Goal: Ask a question

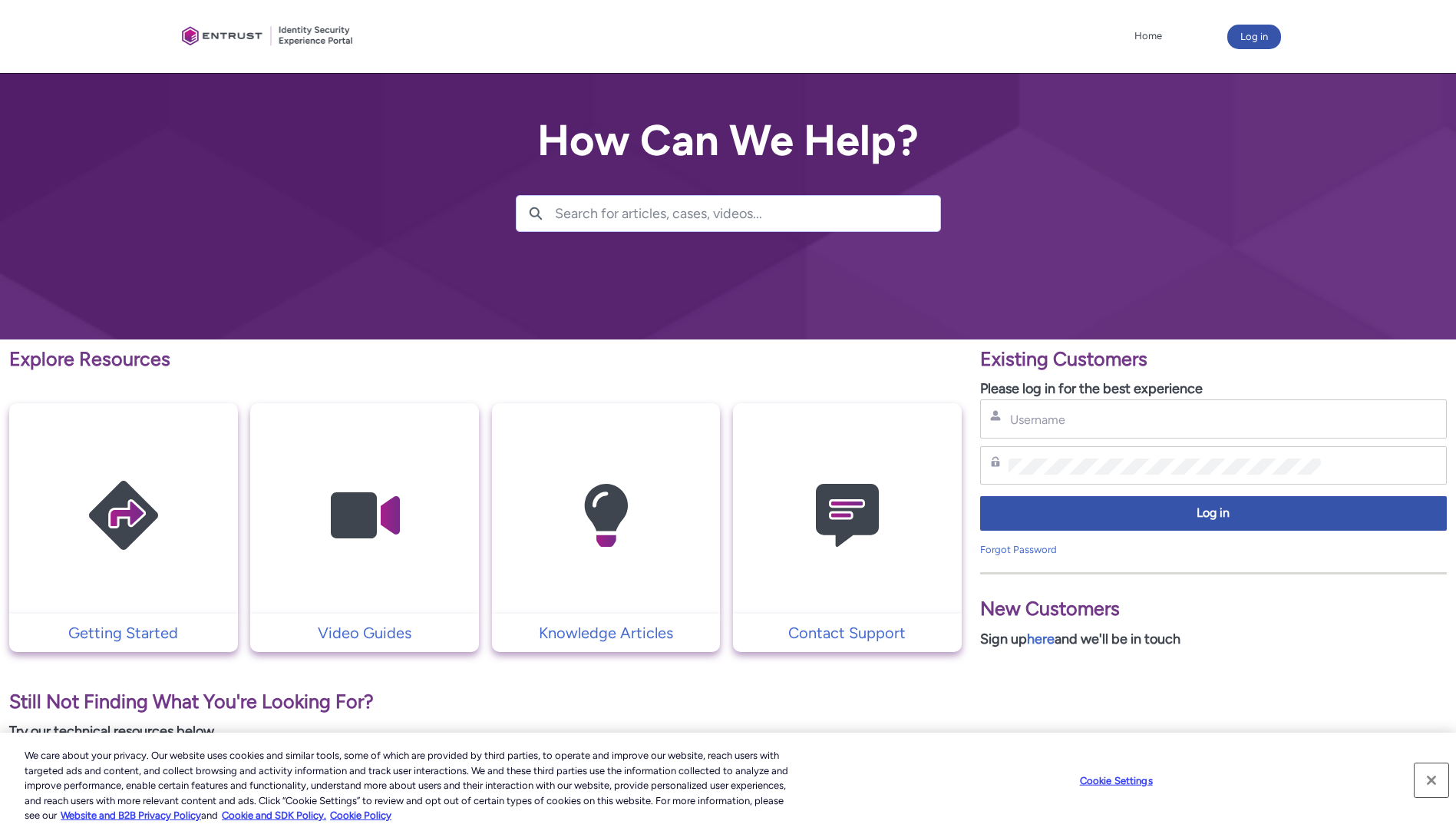
click at [1426, 780] on button "Close" at bounding box center [1431, 780] width 34 height 34
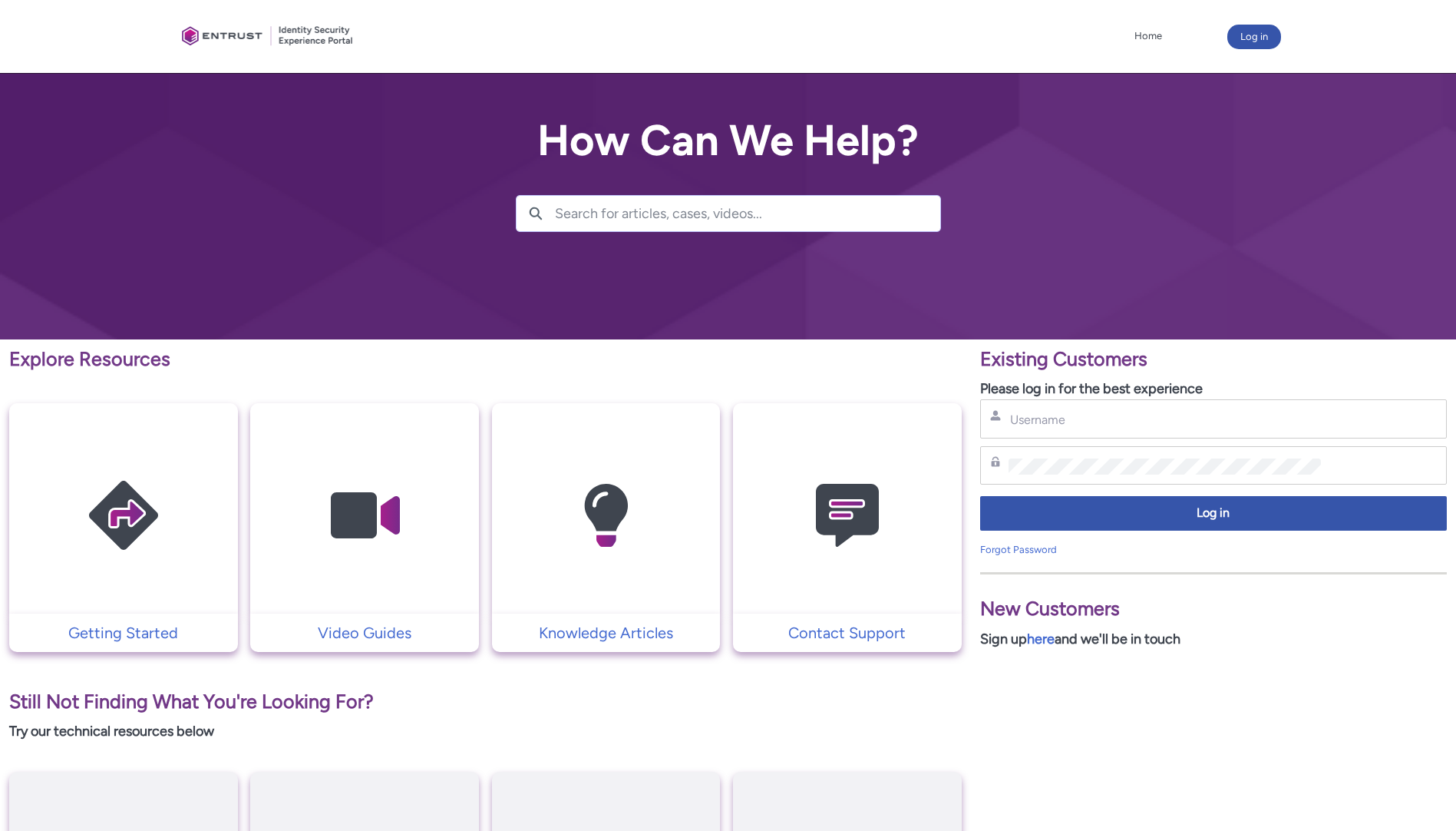
click at [802, 586] on img at bounding box center [847, 516] width 146 height 165
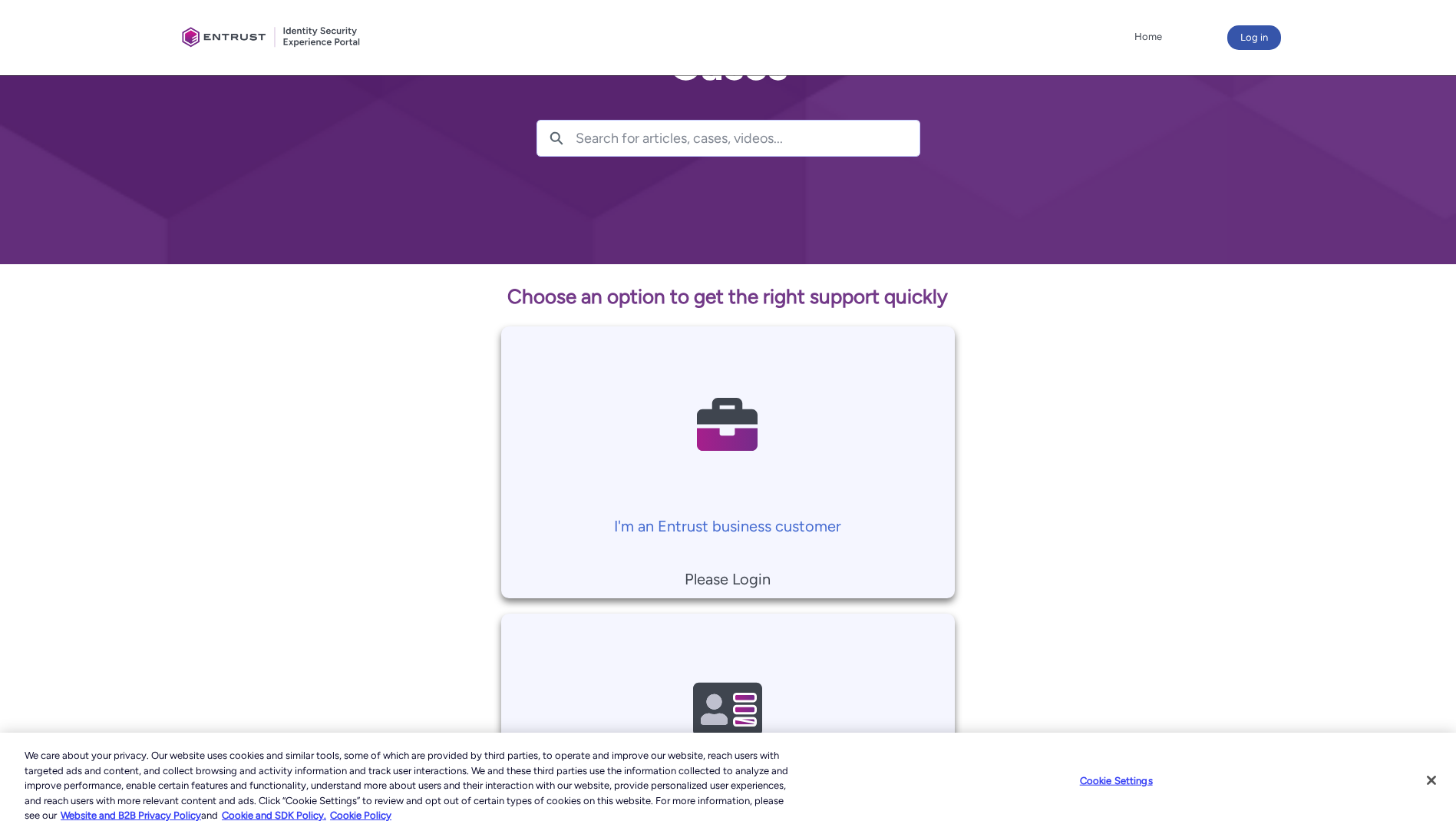
scroll to position [226, 0]
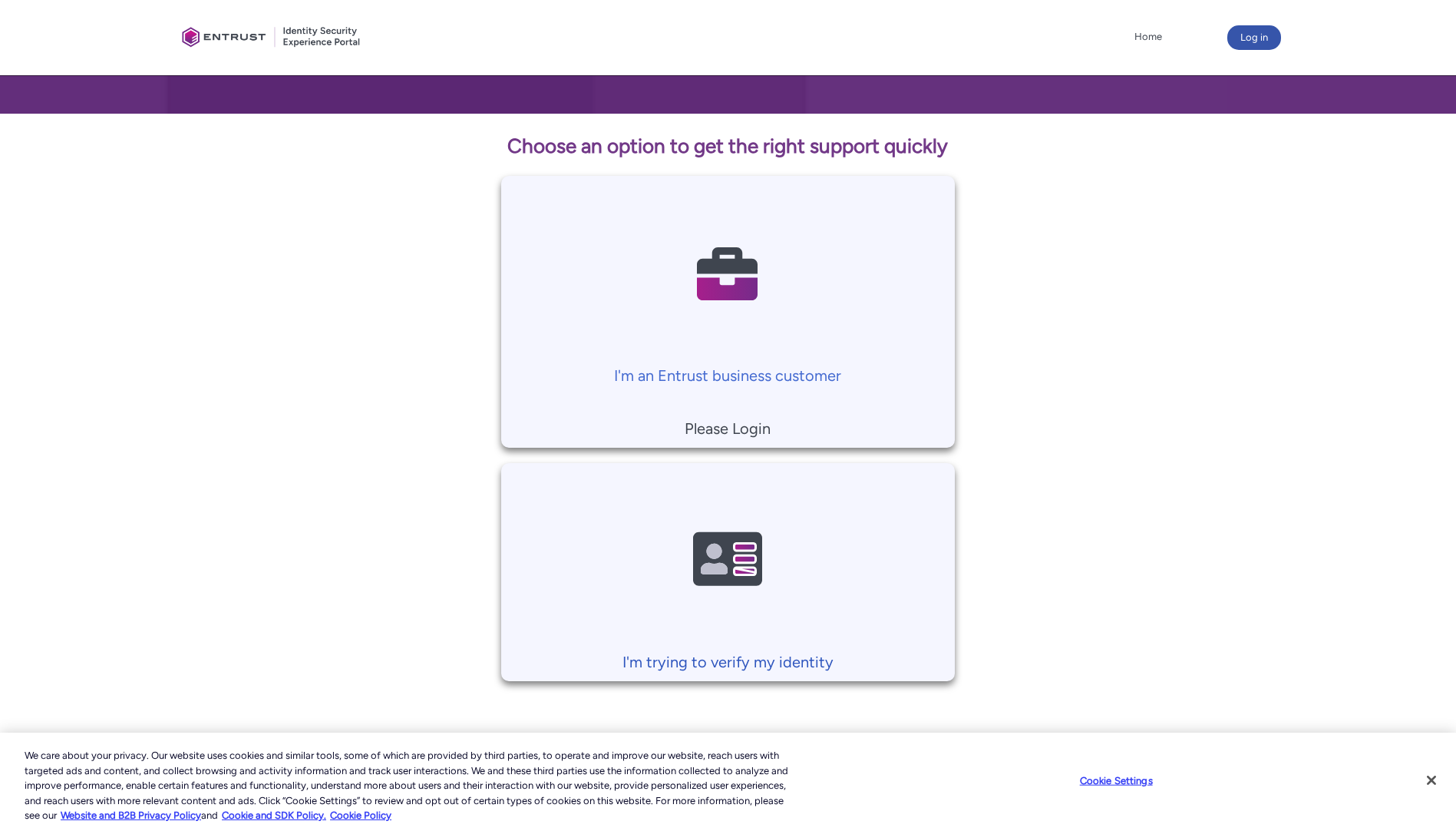
click at [743, 659] on p "I'm trying to verify my identity" at bounding box center [728, 661] width 438 height 23
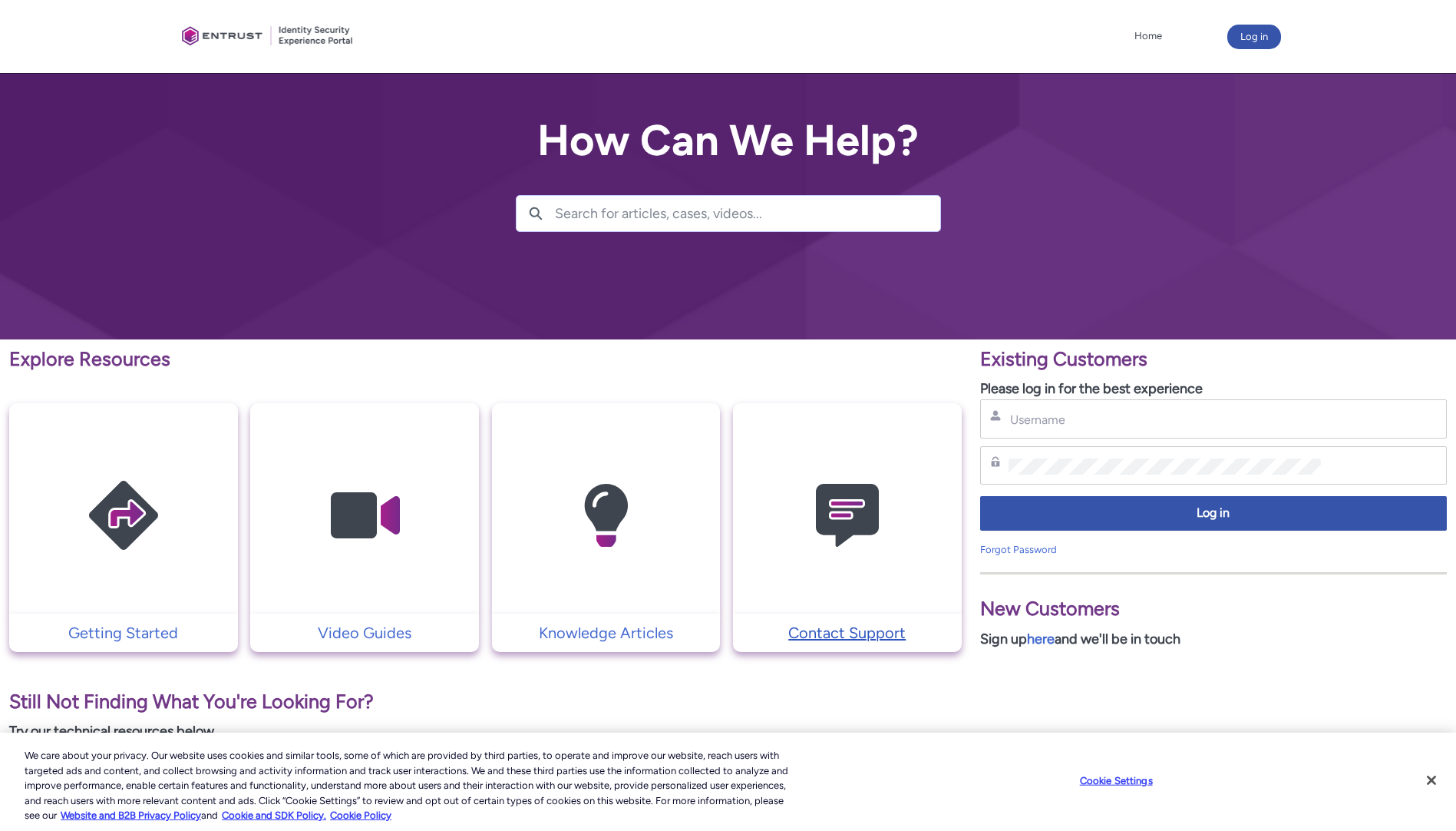
click at [847, 641] on p "Contact Support" at bounding box center [847, 632] width 213 height 23
